Goal: Task Accomplishment & Management: Use online tool/utility

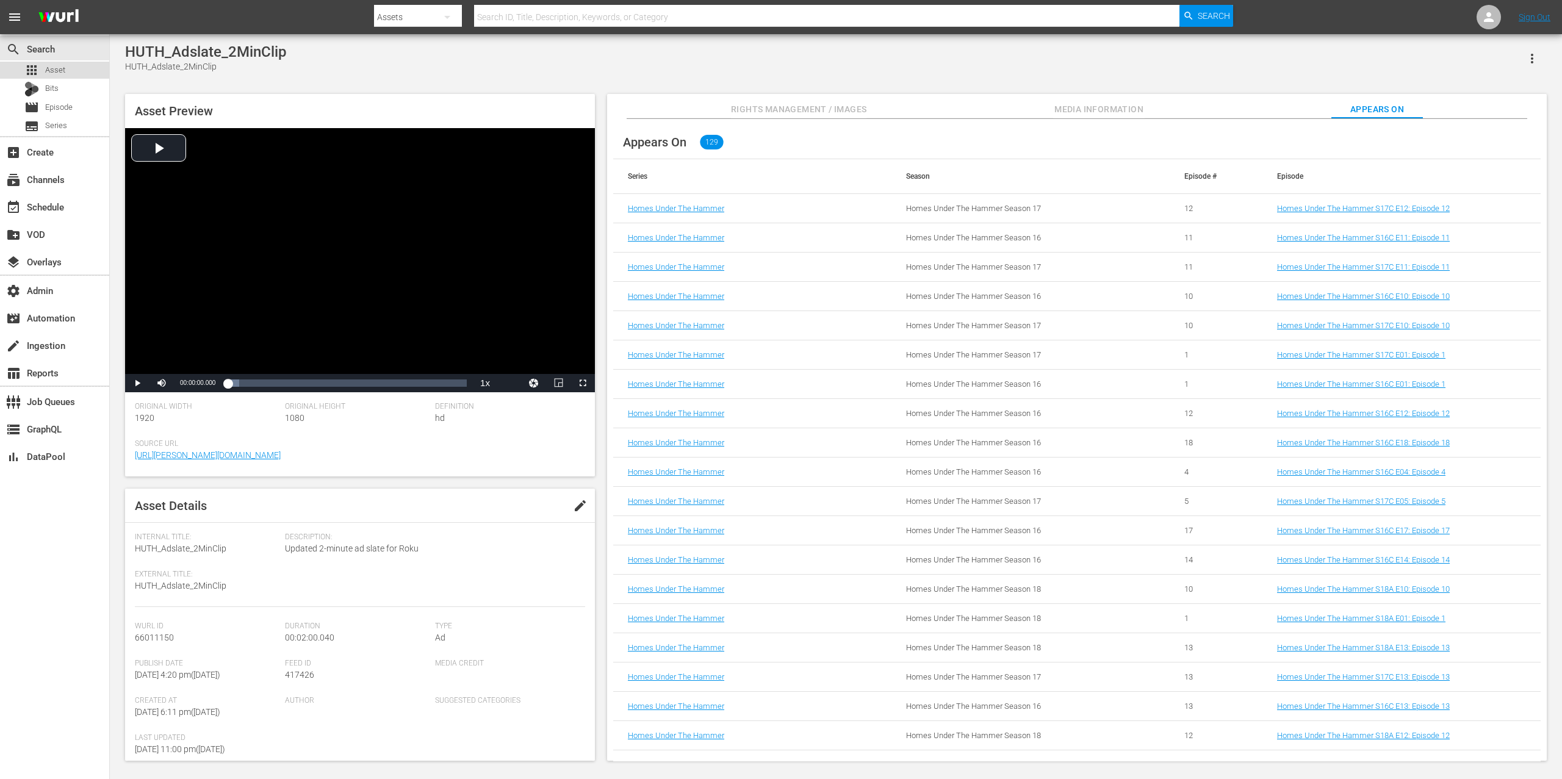
click at [62, 68] on span "Asset" at bounding box center [55, 70] width 20 height 12
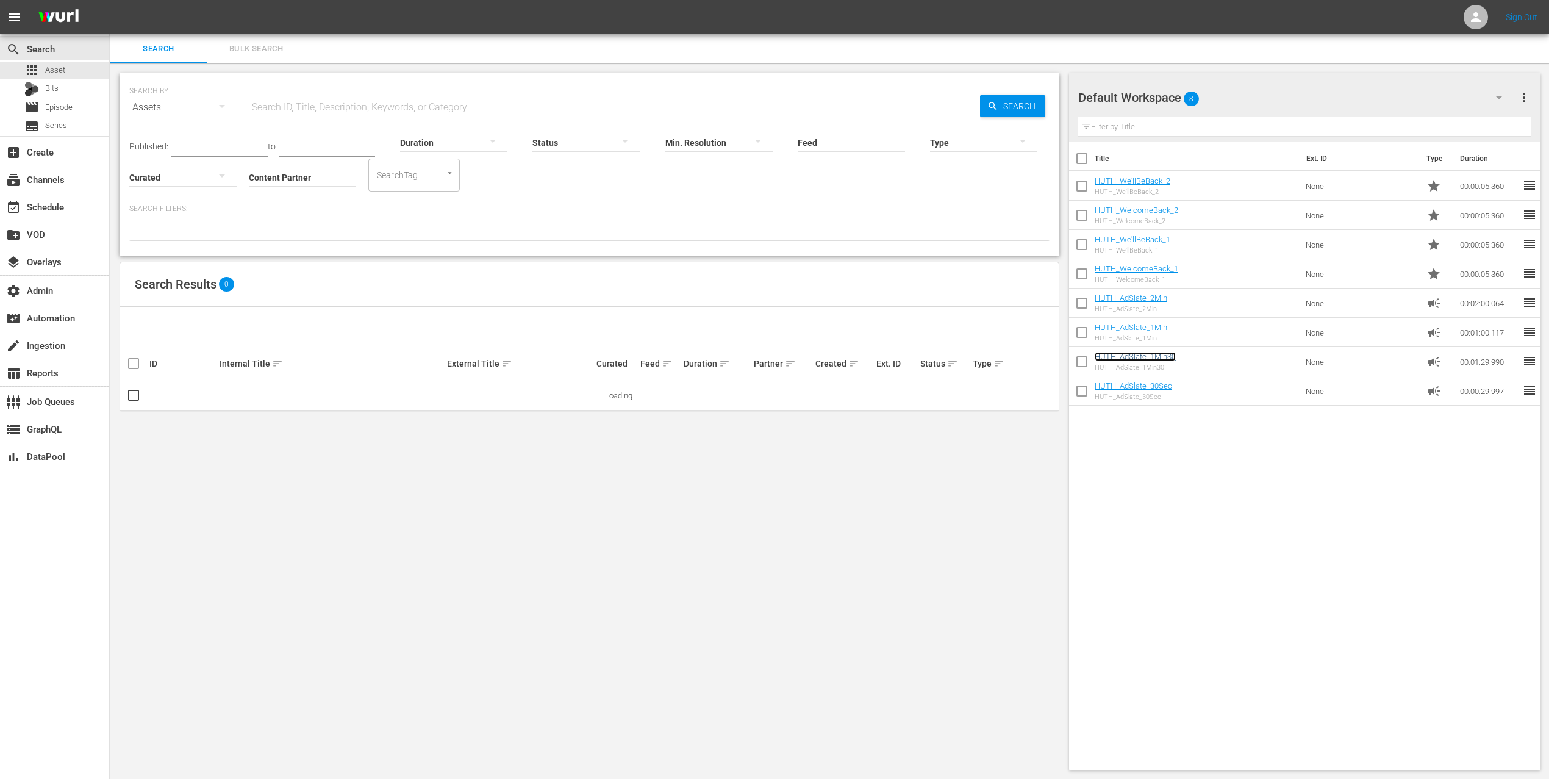
click at [1148, 357] on link "HUTH_AdSlate_1Min30" at bounding box center [1135, 356] width 81 height 9
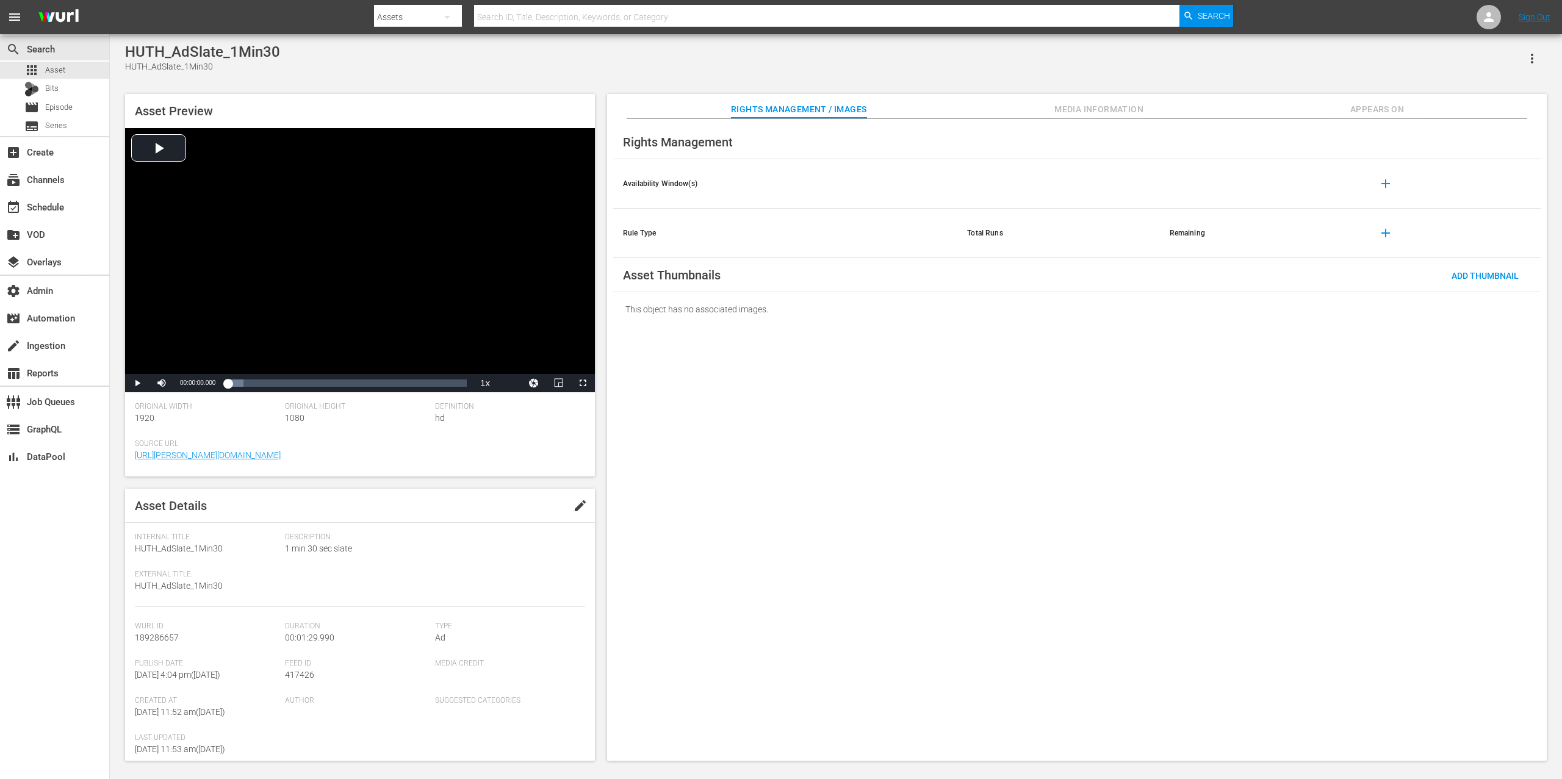
drag, startPoint x: 1383, startPoint y: 99, endPoint x: 1384, endPoint y: 106, distance: 6.7
click at [1383, 98] on button "Appears On" at bounding box center [1376, 106] width 91 height 24
click at [1387, 117] on div "Rights Management / Images Media Information Appears On Rights Management Avail…" at bounding box center [1076, 427] width 939 height 667
click at [1387, 110] on span "Appears On" at bounding box center [1376, 109] width 91 height 15
click at [1390, 102] on span "Appears On" at bounding box center [1376, 109] width 91 height 15
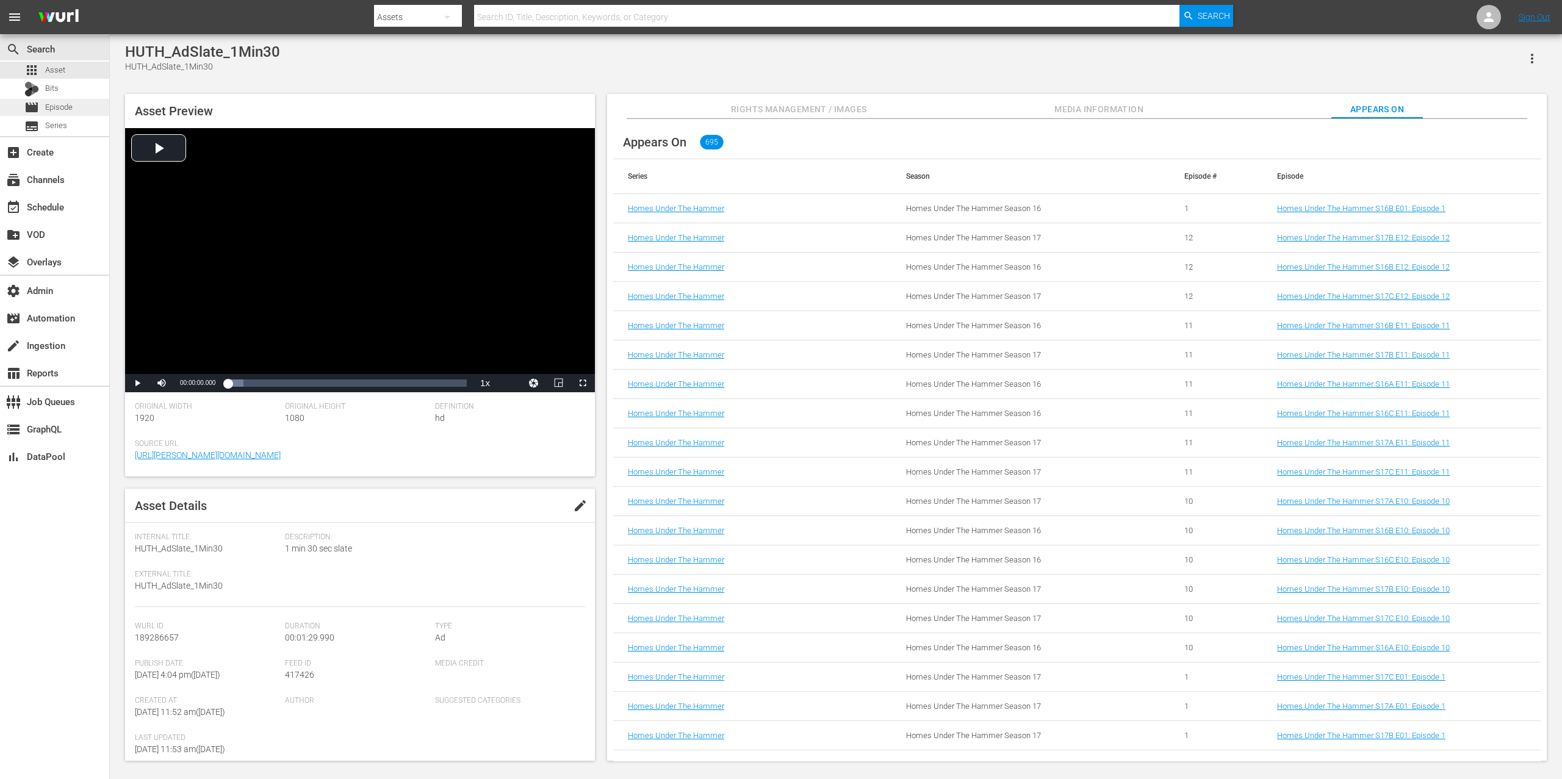
click at [51, 109] on span "Episode" at bounding box center [58, 107] width 27 height 12
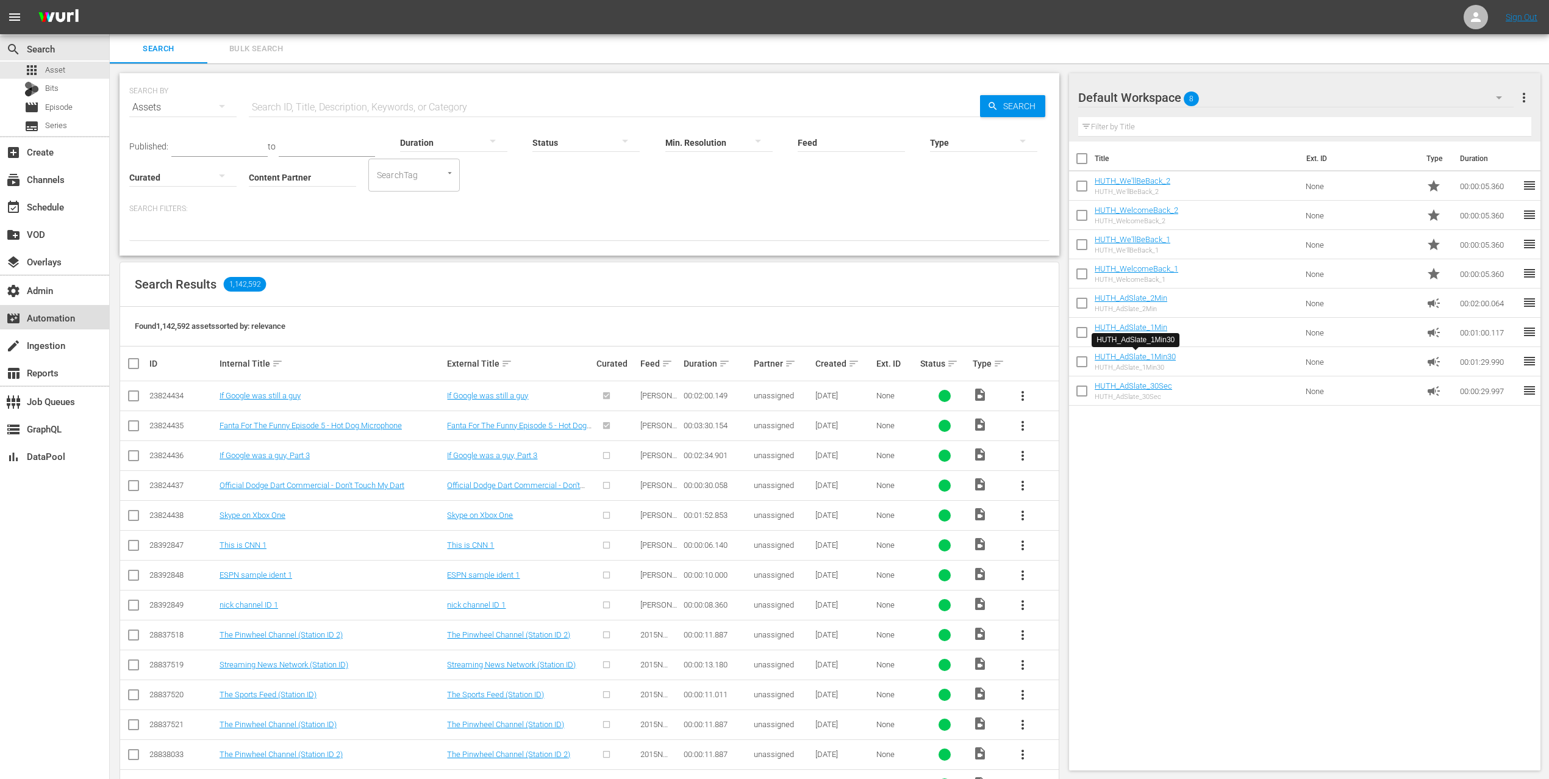
click at [66, 314] on div "movie_filter Automation" at bounding box center [34, 315] width 68 height 11
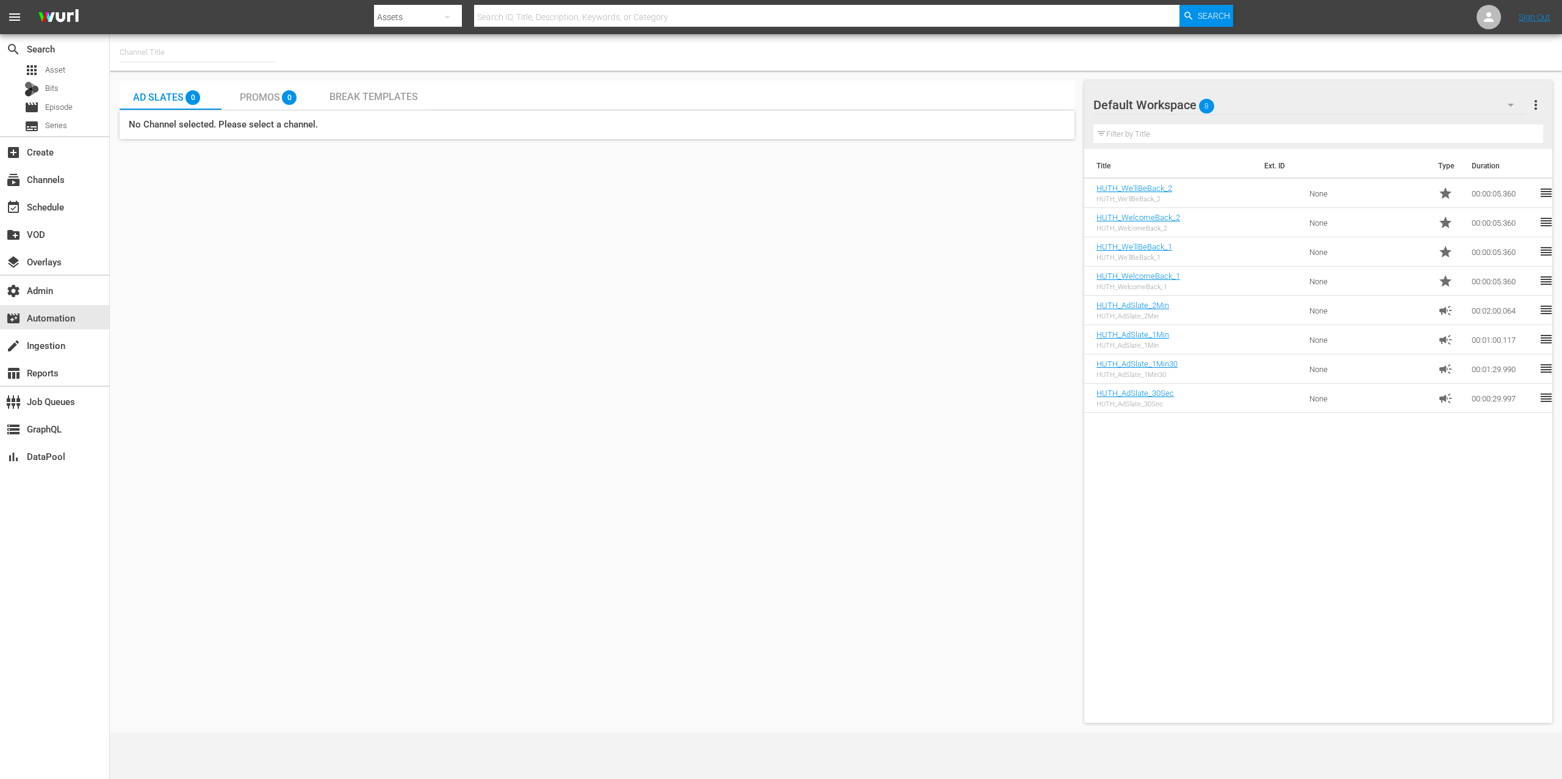
click at [188, 49] on input "text" at bounding box center [198, 52] width 156 height 29
click at [184, 85] on div "Homes Under the Hammer (1234 - all3media_homes_under_the_hammer_1)" at bounding box center [287, 86] width 316 height 29
type input "Homes Under the Hammer (1234 - all3media_homes_under_the_hammer_1)"
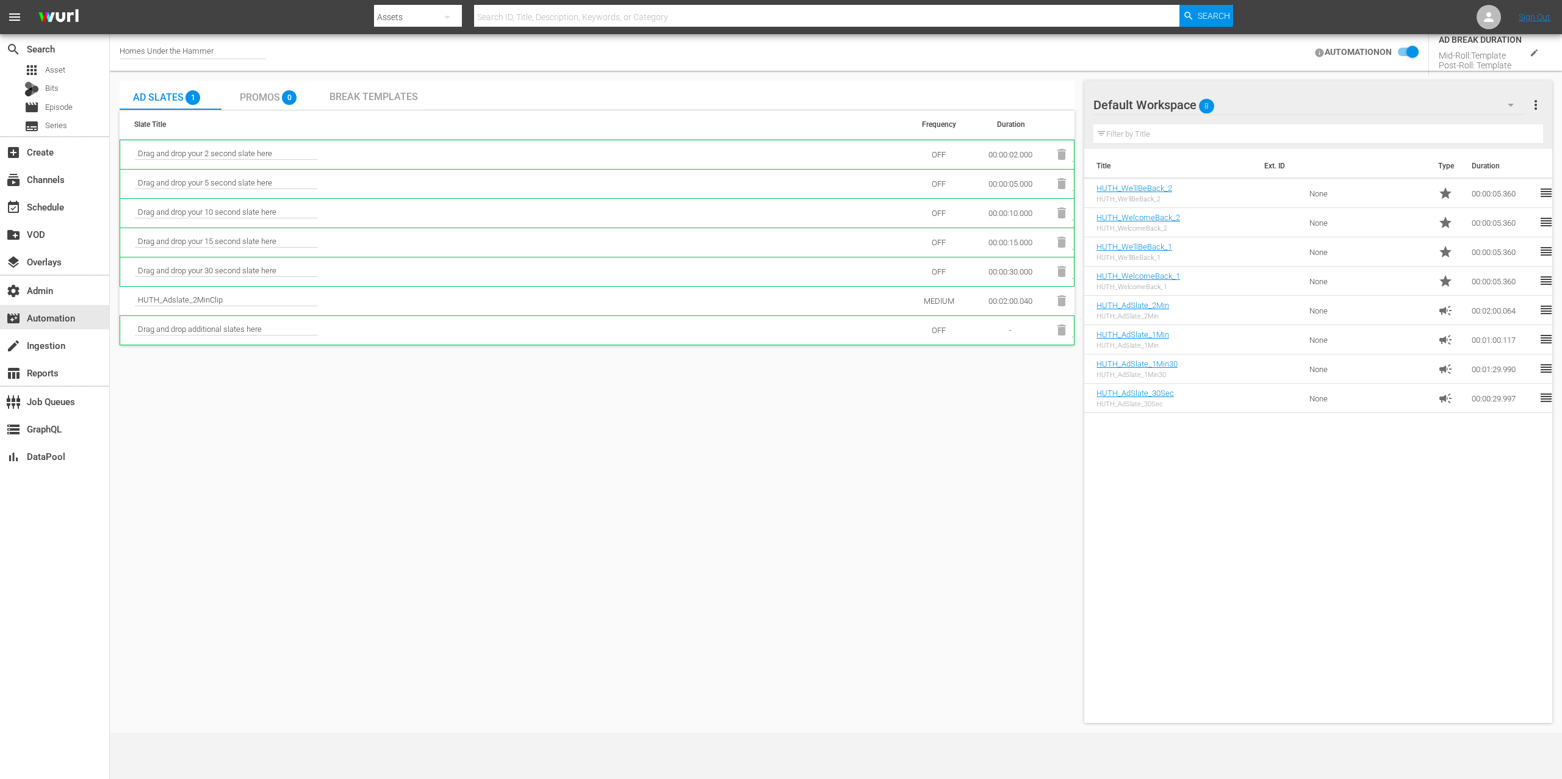
click at [1415, 38] on div "AUTOMATION ON AD BREAK DURATION Mid-Roll: Template Post-Roll: Template" at bounding box center [1429, 52] width 243 height 57
click at [1408, 46] on input "checkbox" at bounding box center [1404, 52] width 27 height 15
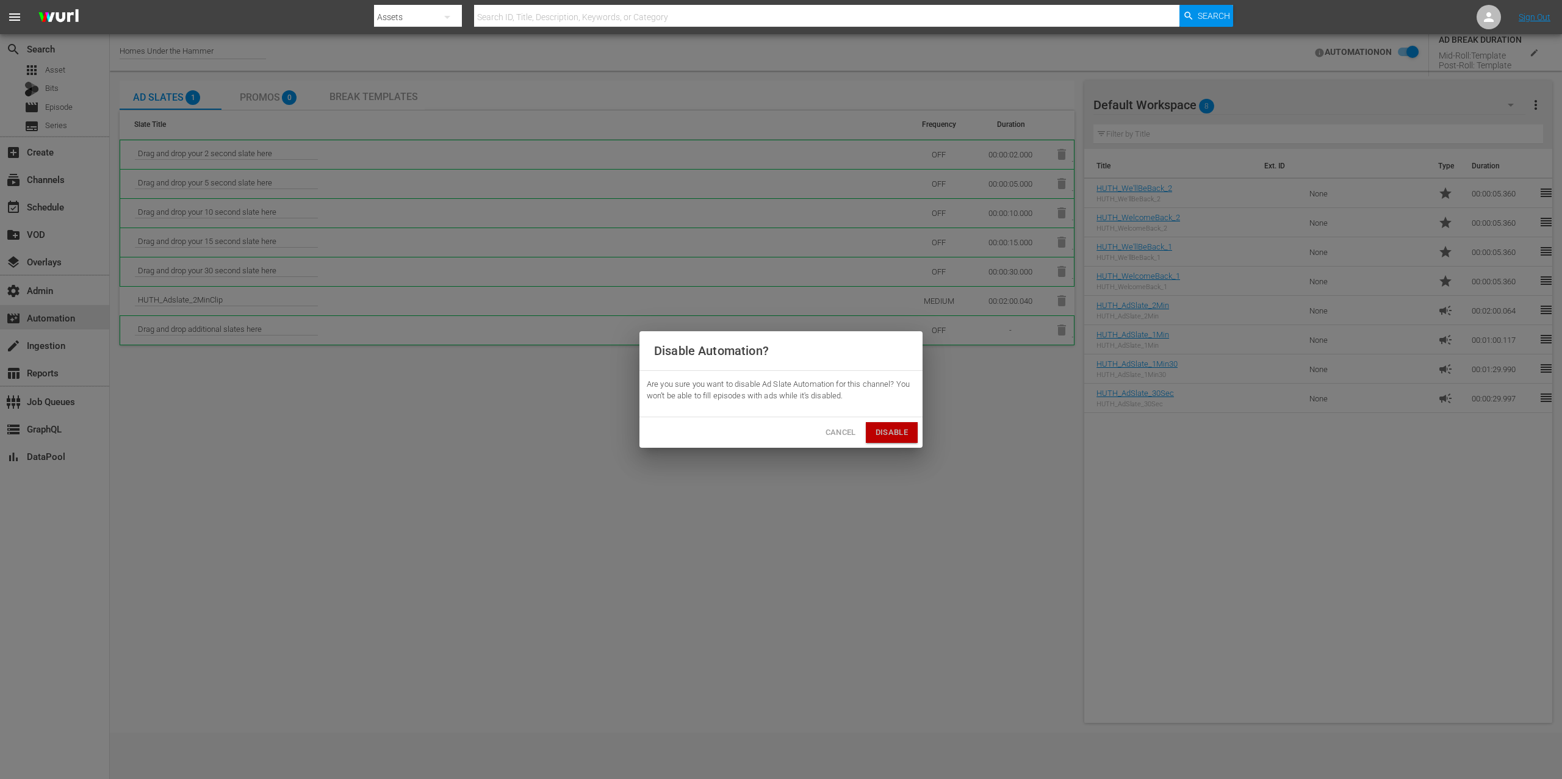
click at [884, 434] on span "Disable" at bounding box center [891, 433] width 32 height 14
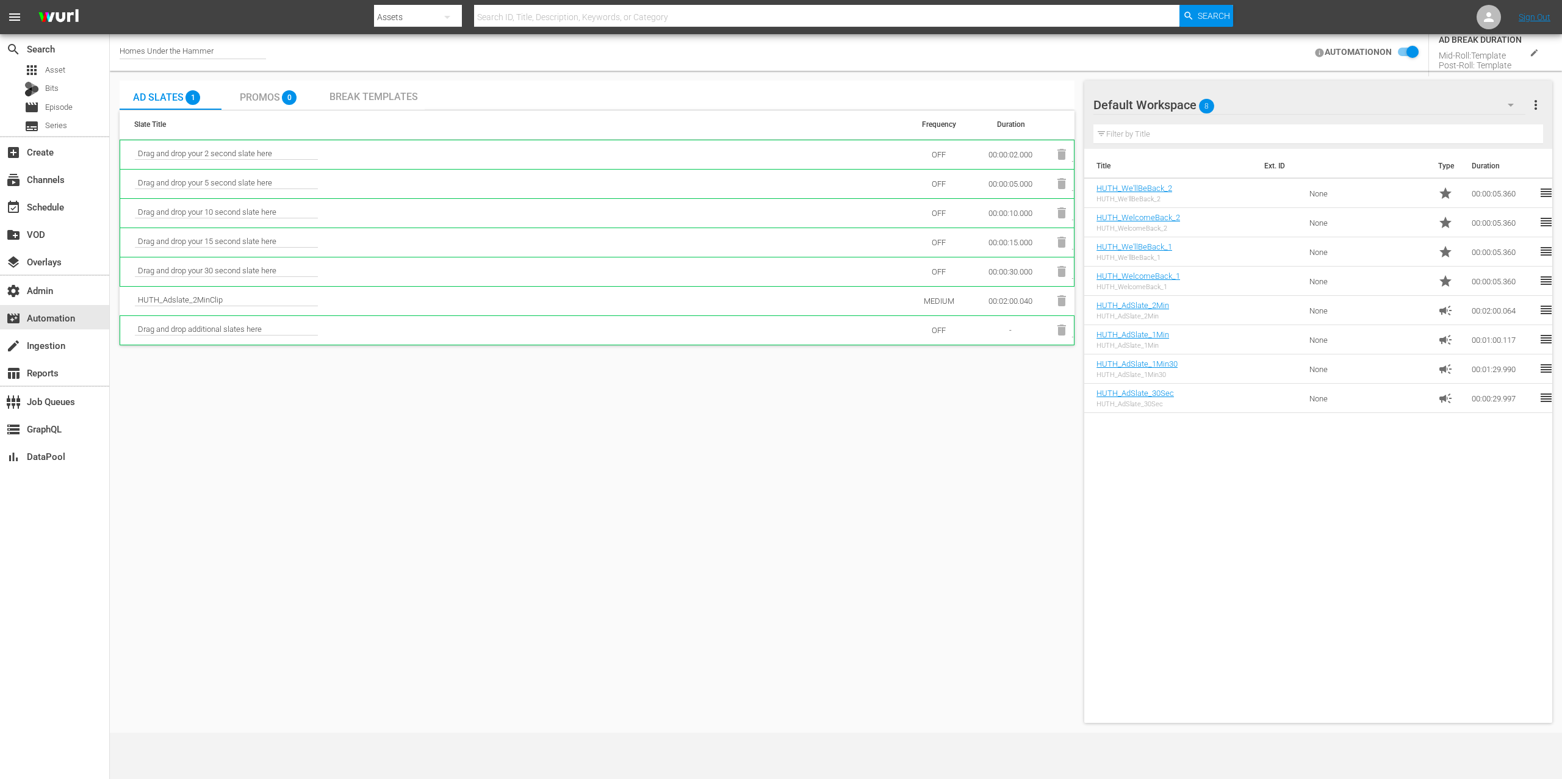
checkbox input "false"
click at [1067, 307] on icon "button" at bounding box center [1061, 302] width 15 height 15
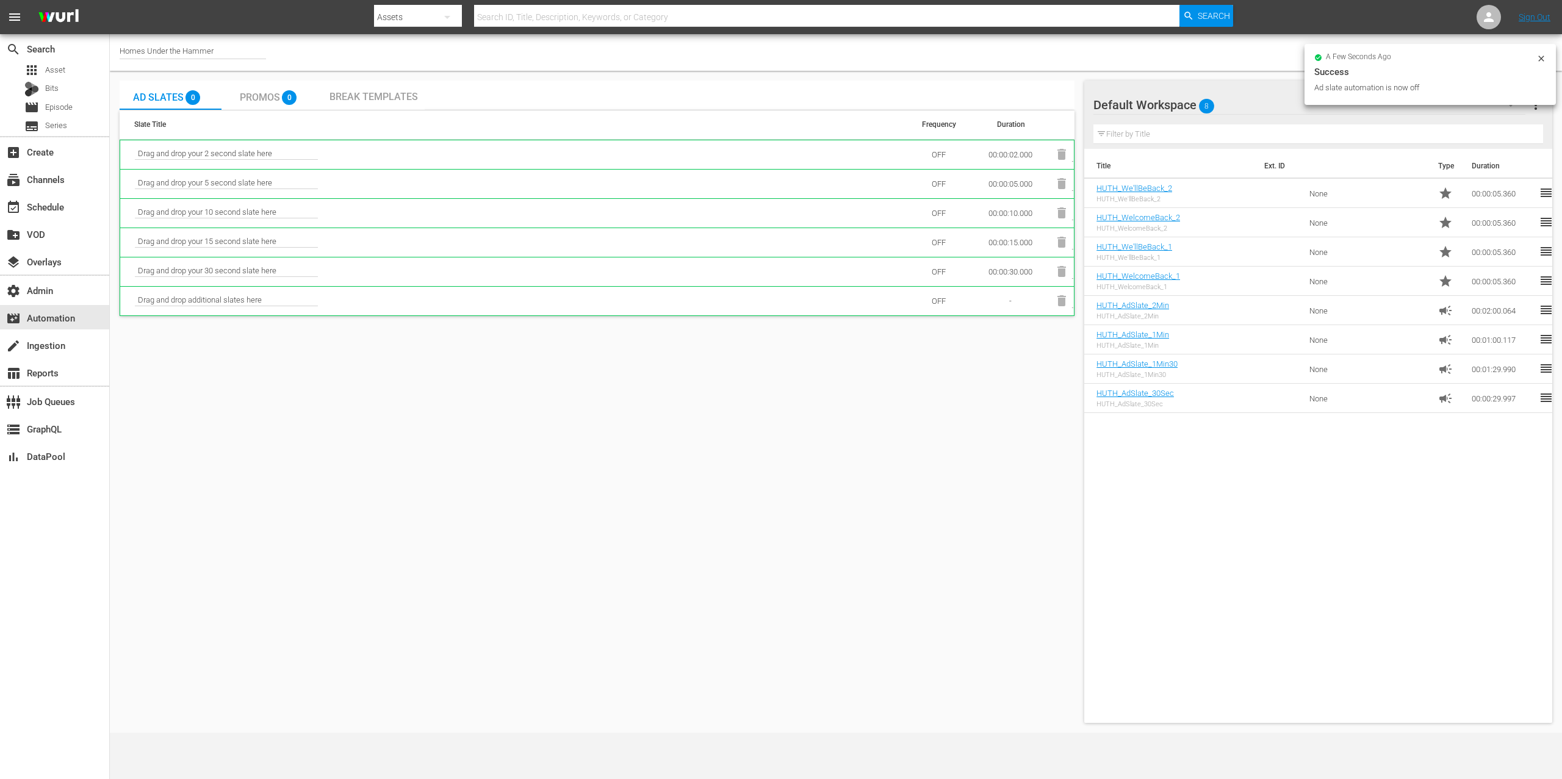
click at [1541, 60] on icon at bounding box center [1541, 59] width 10 height 10
click at [70, 179] on div "subscriptions Channels" at bounding box center [54, 179] width 109 height 24
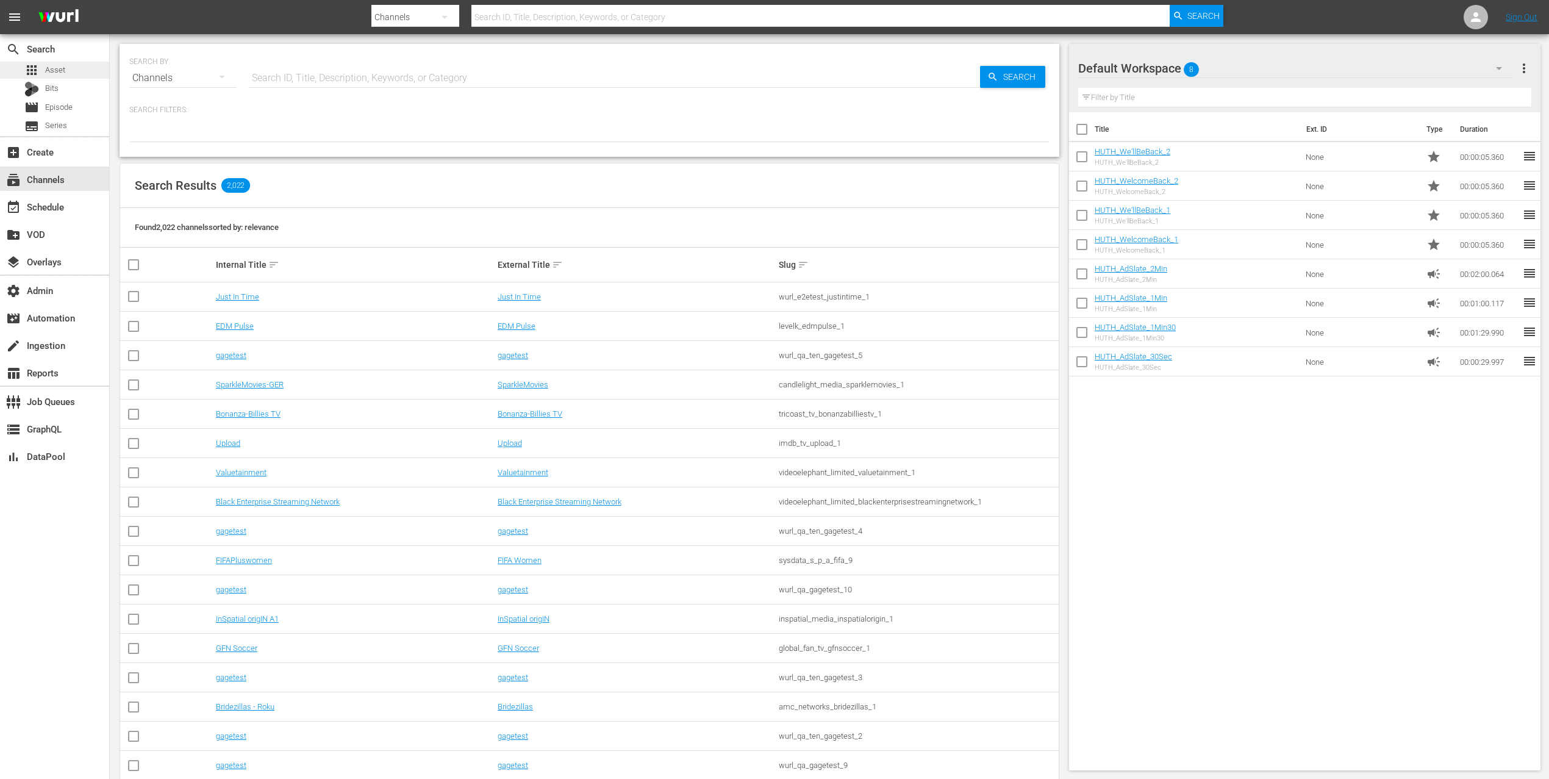
click at [73, 68] on div "apps Asset" at bounding box center [54, 70] width 109 height 17
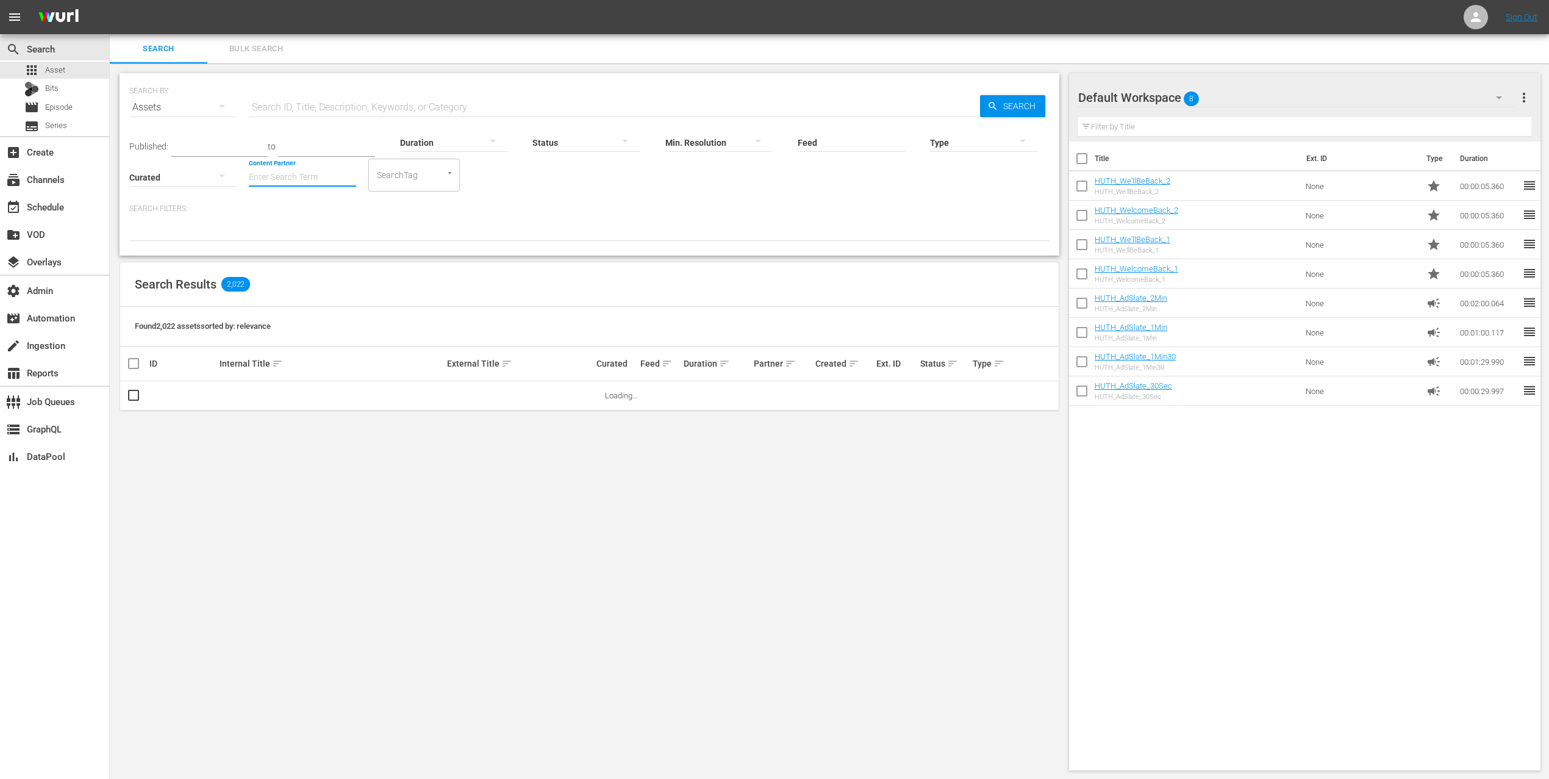
click at [334, 164] on input "Content Partner" at bounding box center [302, 178] width 107 height 44
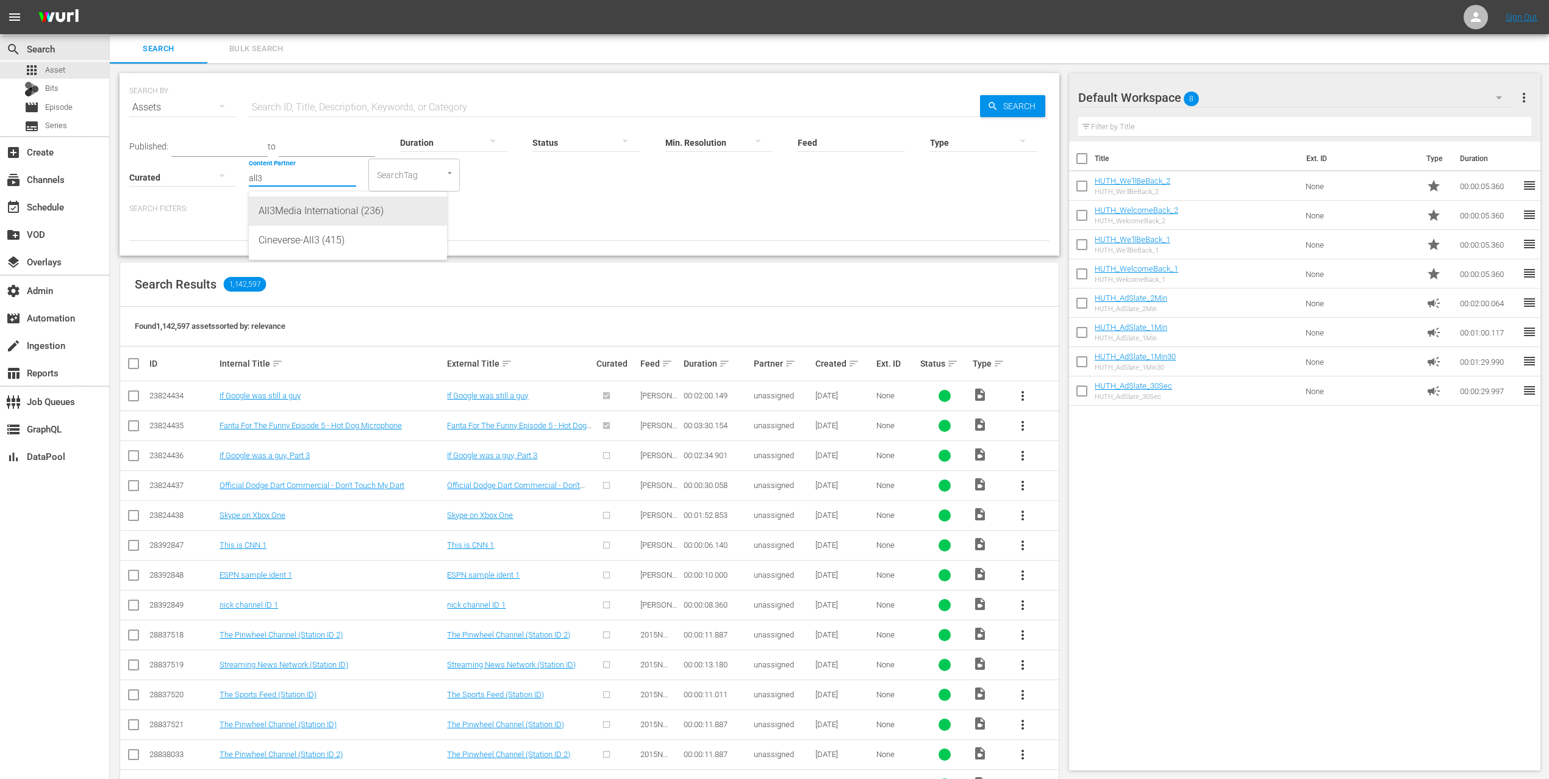
click at [349, 207] on div "All3Media International (236)" at bounding box center [348, 210] width 179 height 29
type input "All3Media International (236)"
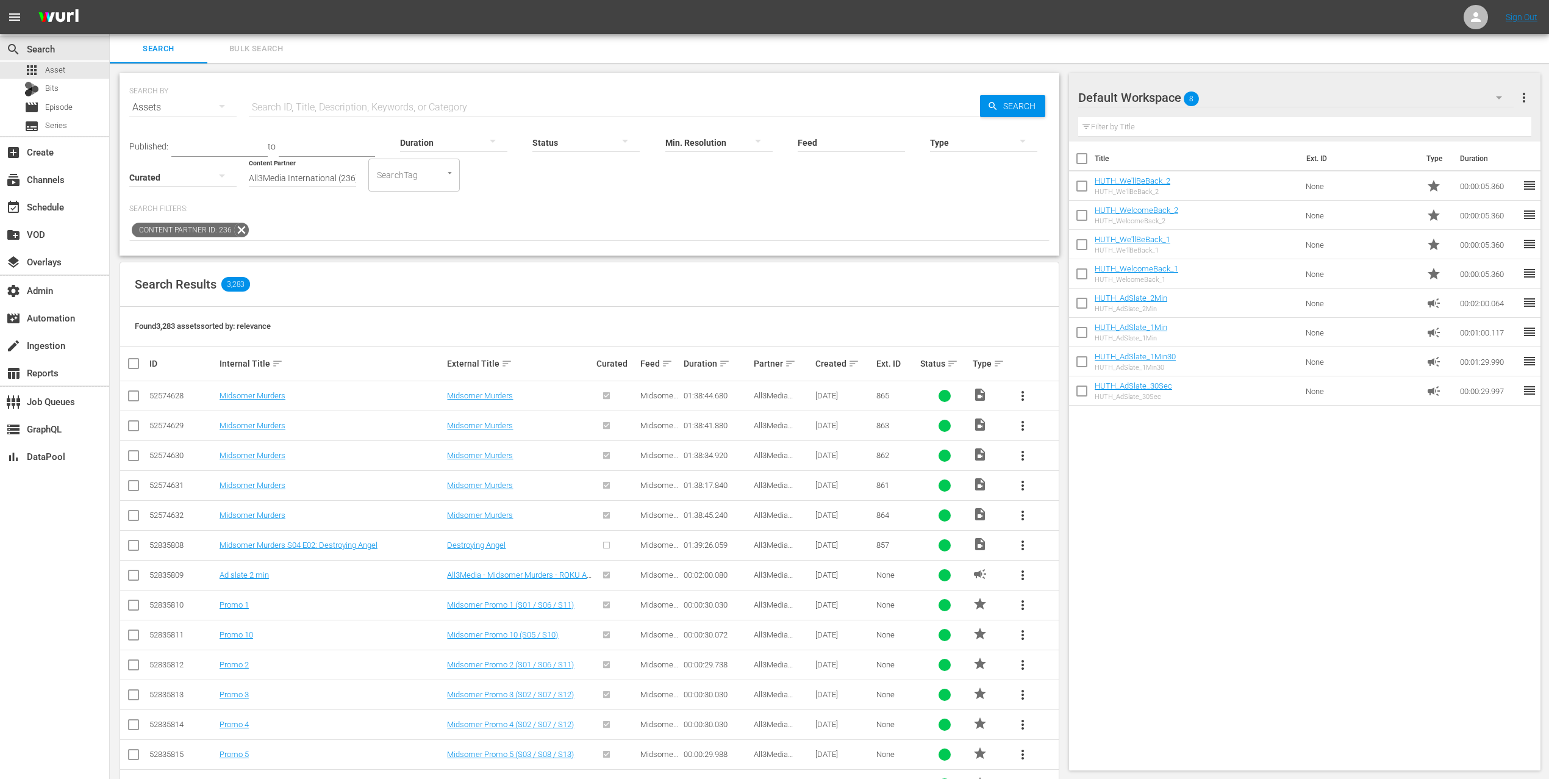
click at [937, 137] on div at bounding box center [983, 142] width 107 height 34
click at [982, 168] on div "Ad" at bounding box center [983, 161] width 107 height 20
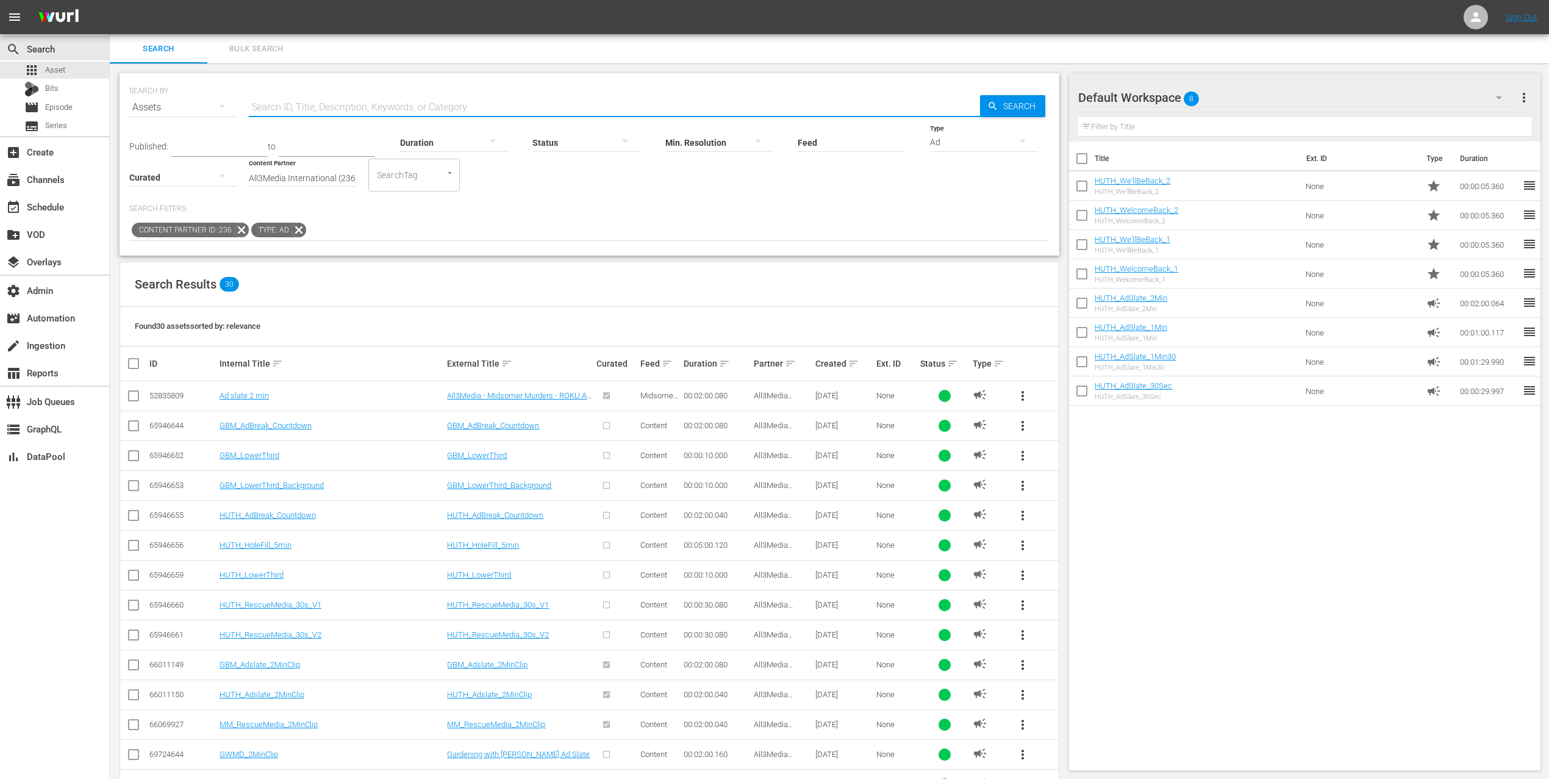
click at [309, 105] on input "text" at bounding box center [614, 107] width 731 height 29
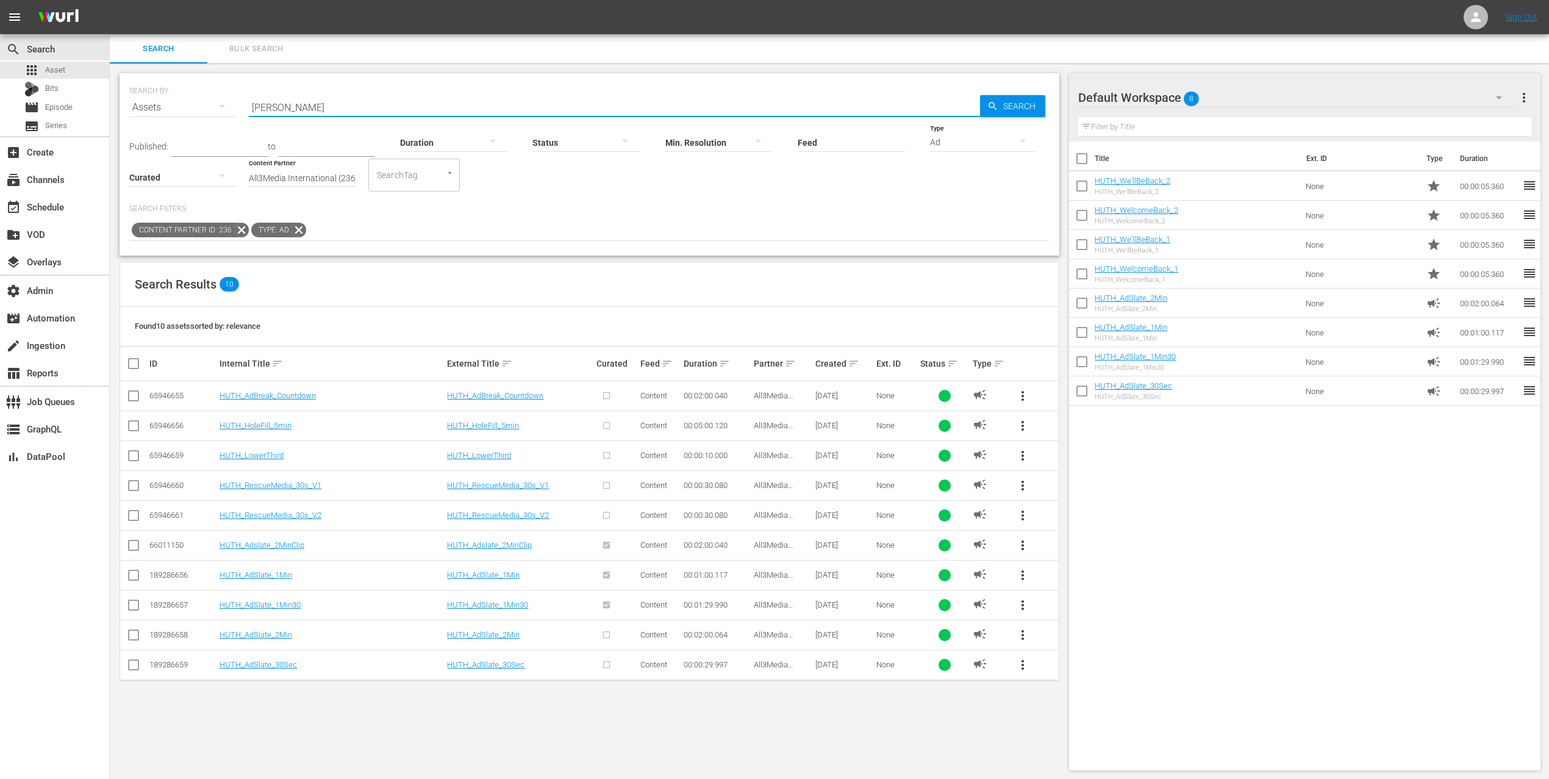
type input "[PERSON_NAME]"
click at [1016, 546] on span "more_vert" at bounding box center [1023, 545] width 15 height 15
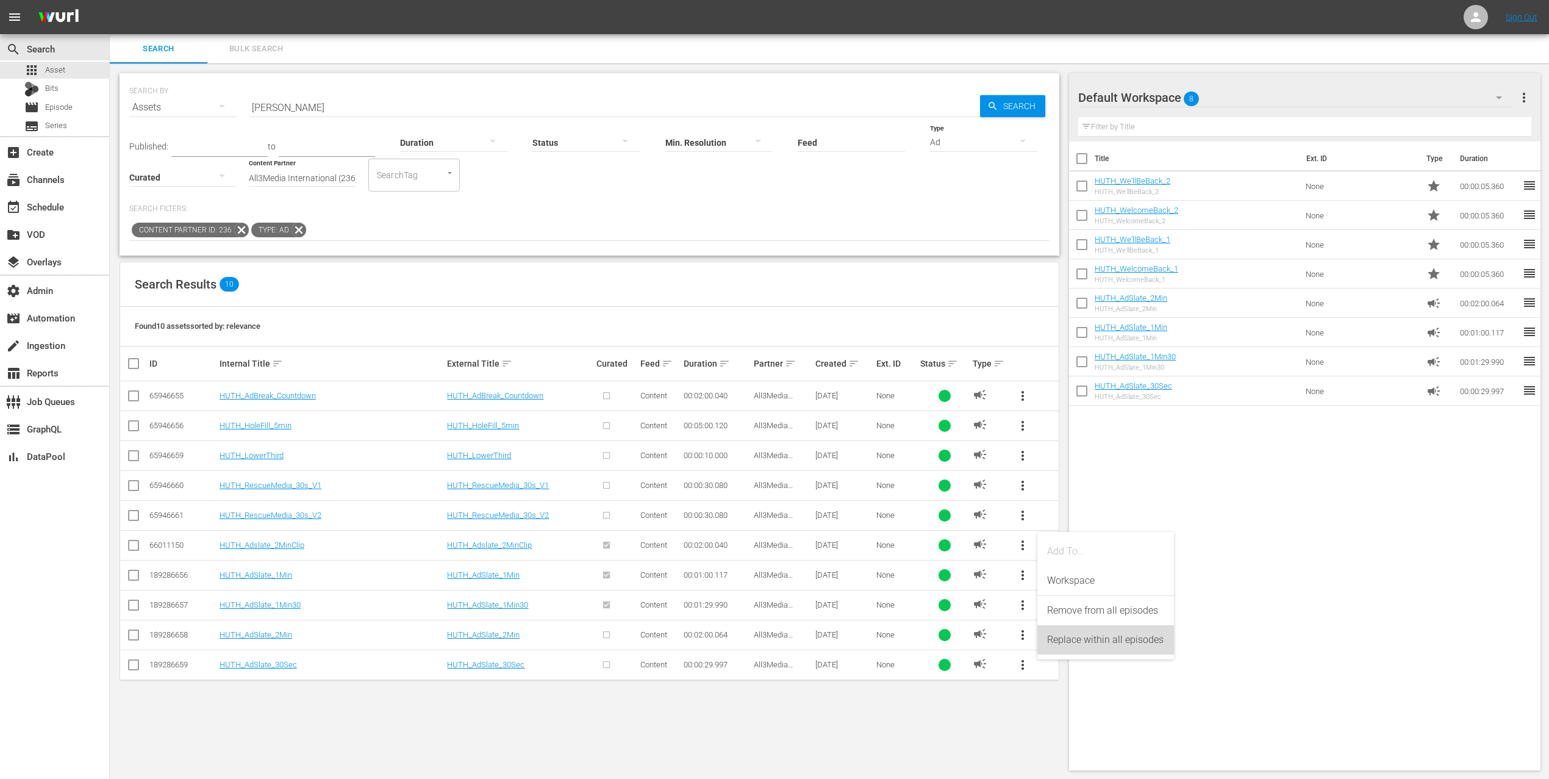
click at [1099, 640] on div "Replace within all episodes" at bounding box center [1105, 639] width 117 height 29
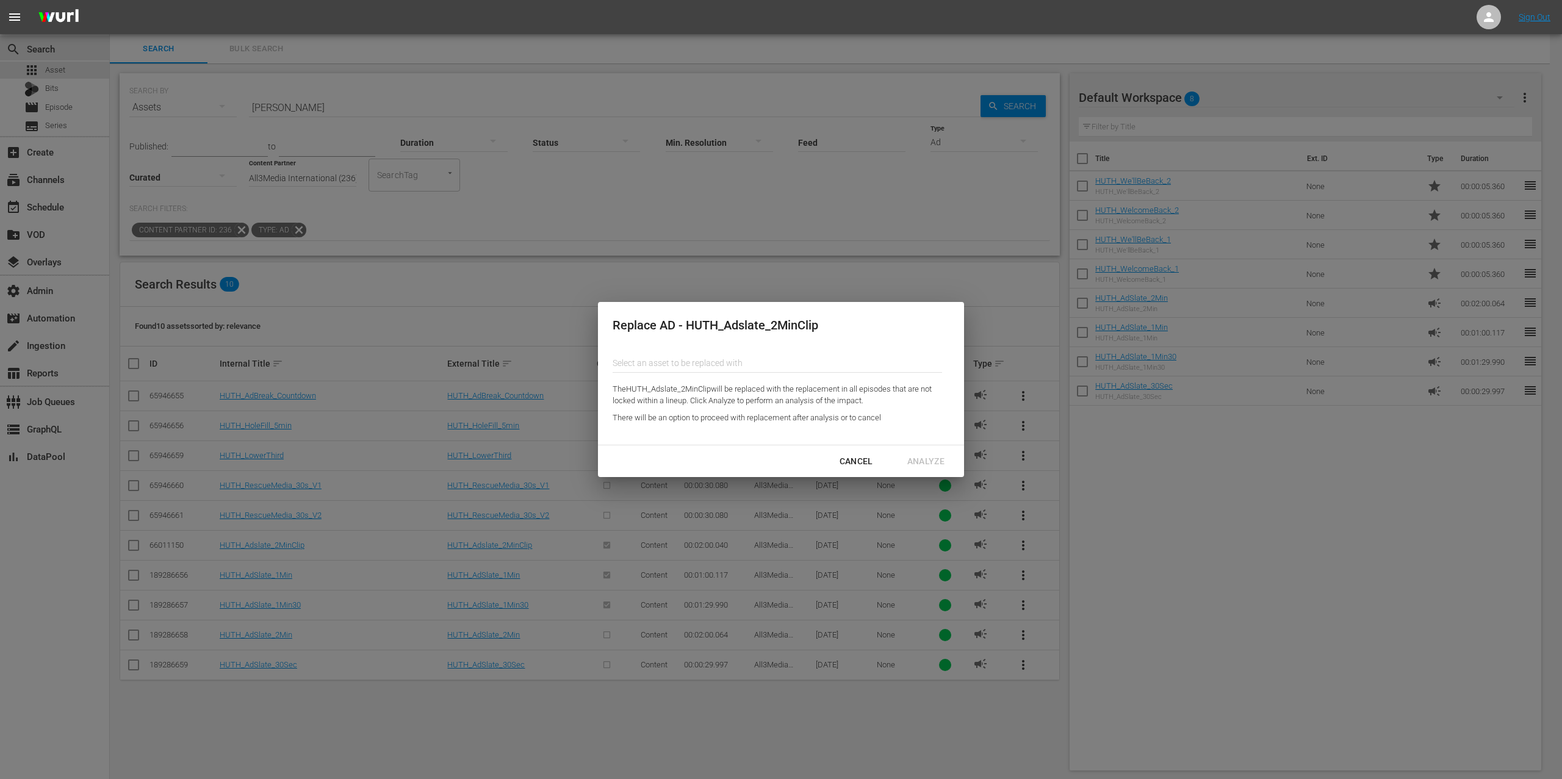
click at [754, 358] on input "Content Partner" at bounding box center [776, 362] width 329 height 29
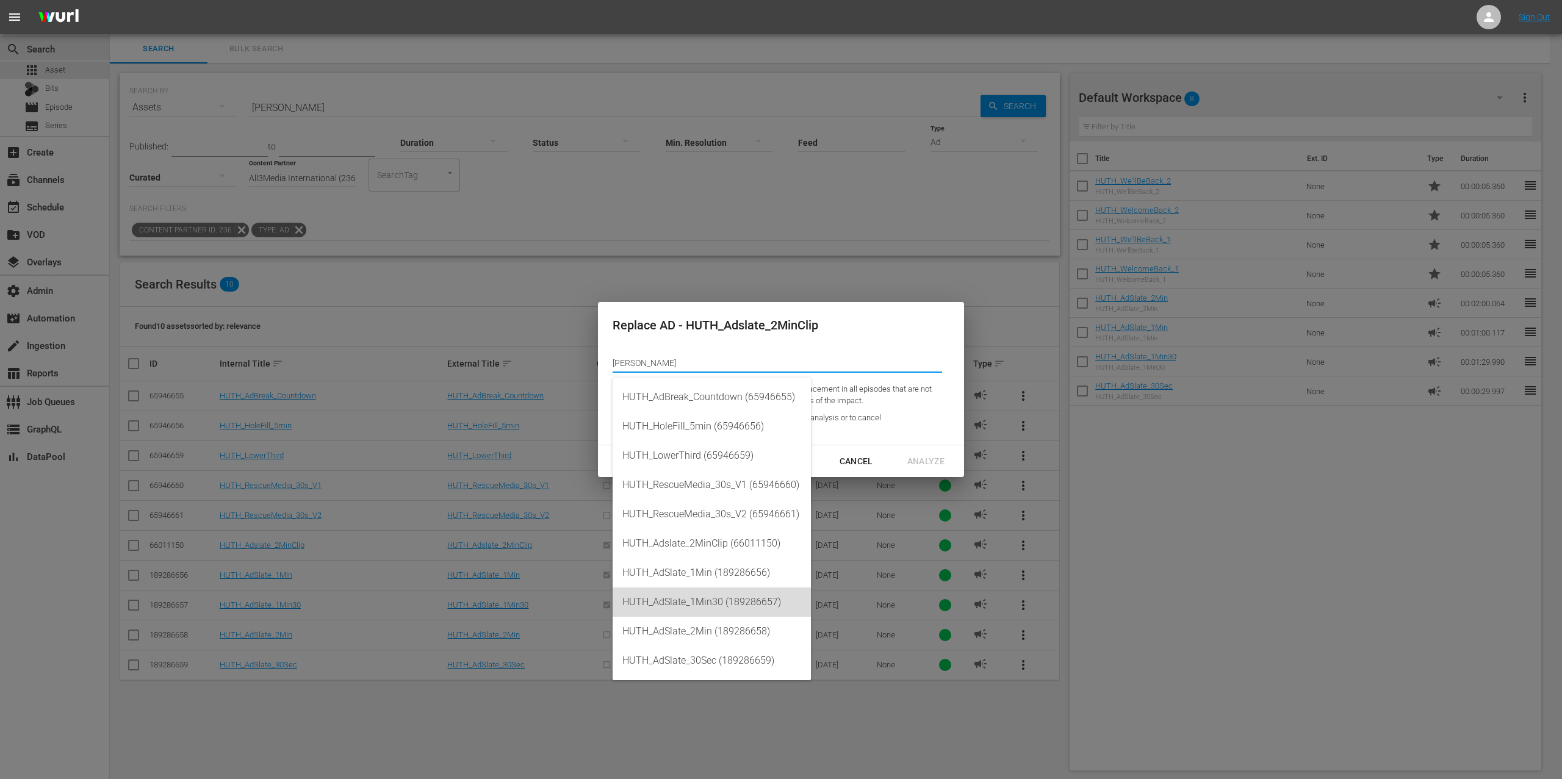
click at [762, 598] on div "HUTH_AdSlate_1Min30 (189286657)" at bounding box center [711, 601] width 179 height 29
type input "HUTH_AdSlate_1Min30 (189286657)"
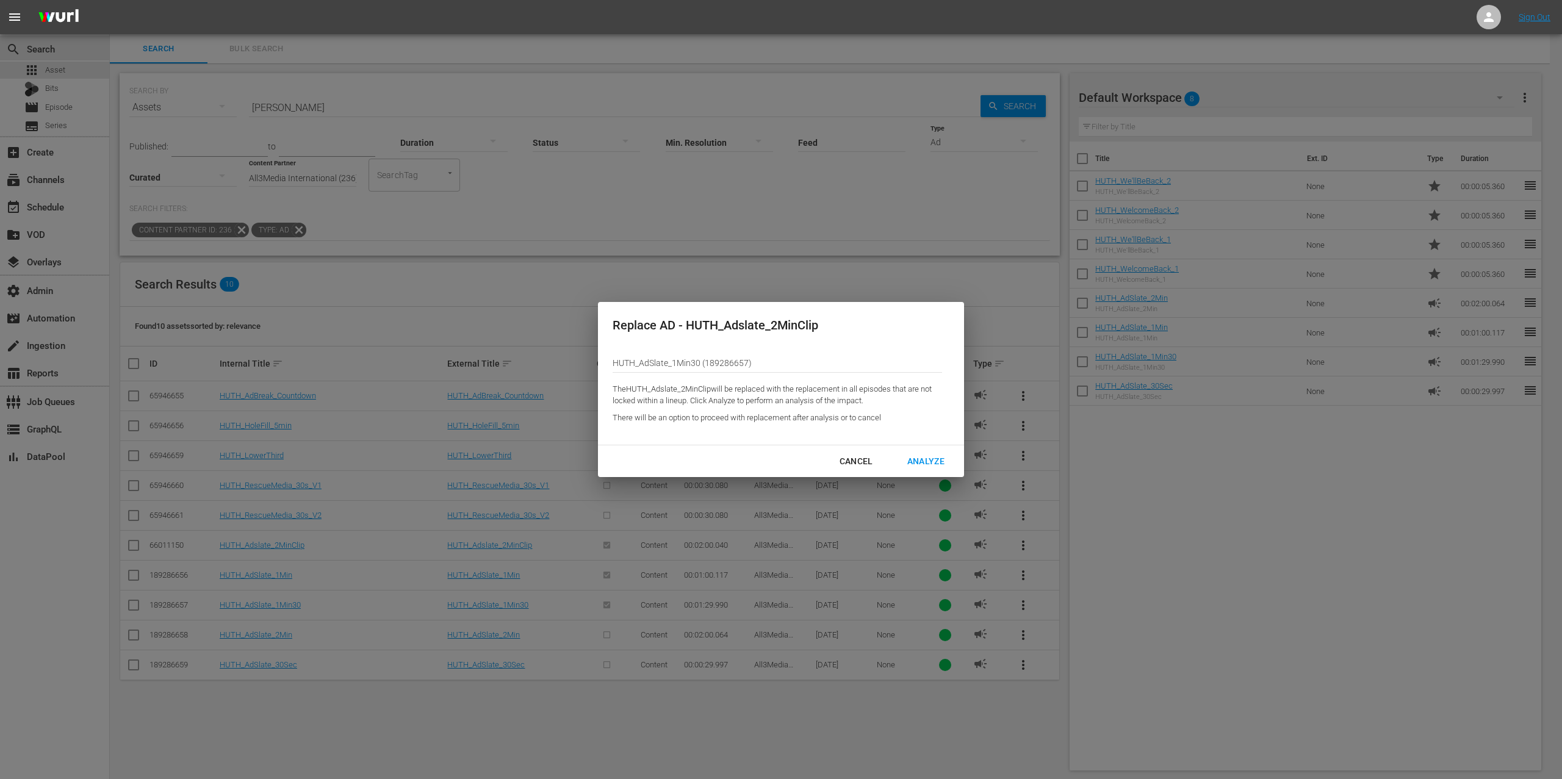
click at [945, 461] on div "Analyze" at bounding box center [925, 461] width 57 height 15
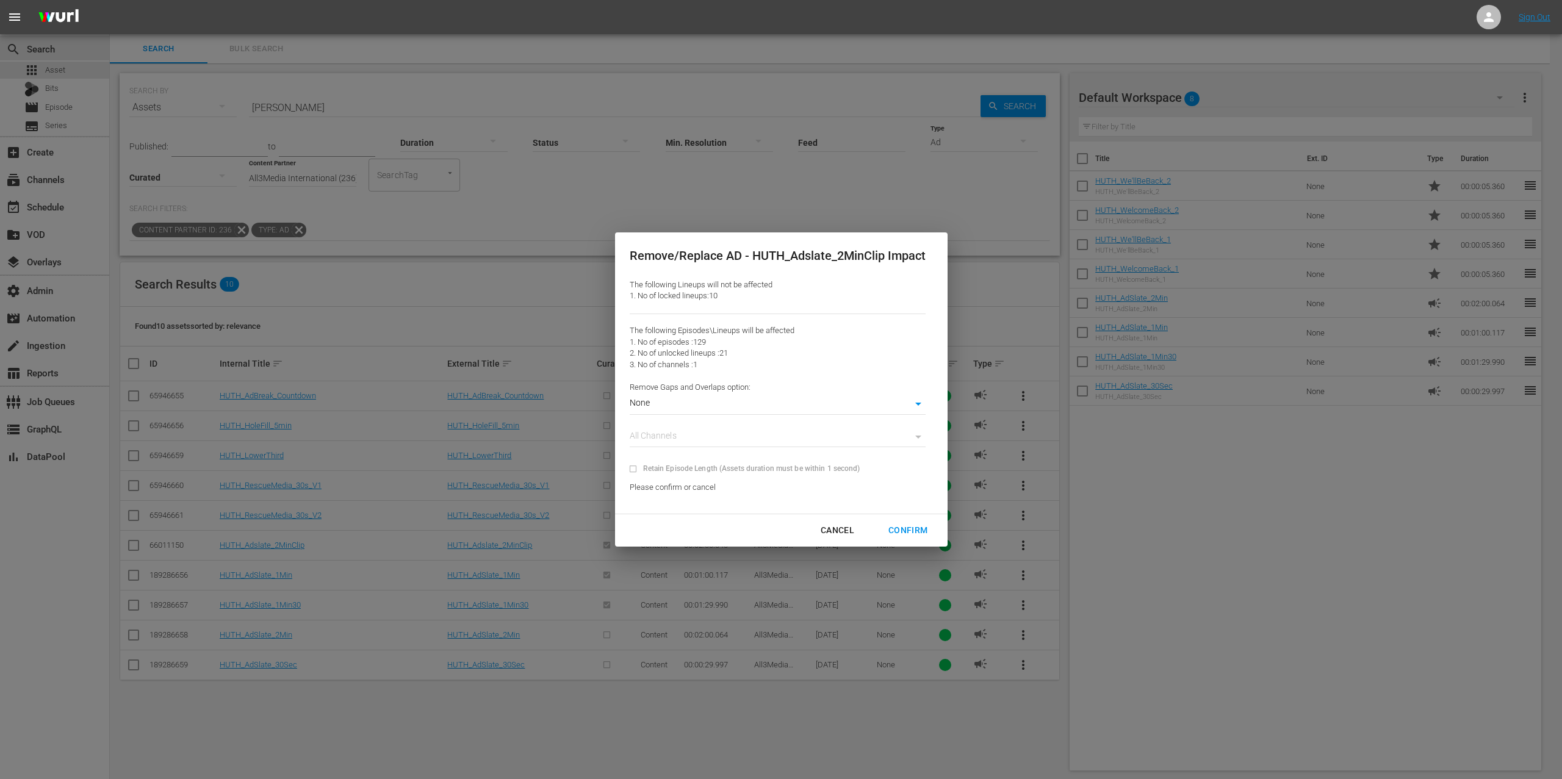
click at [919, 531] on div "Confirm" at bounding box center [907, 530] width 59 height 15
